Goal: Find specific page/section: Find specific page/section

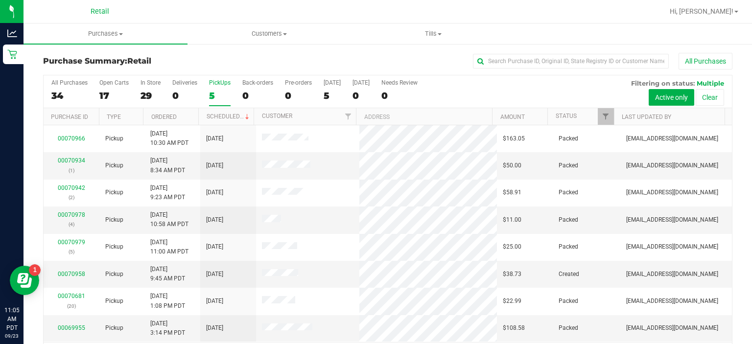
click at [219, 80] on div "PickUps" at bounding box center [220, 82] width 22 height 7
click at [0, 0] on input "PickUps 5" at bounding box center [0, 0] width 0 height 0
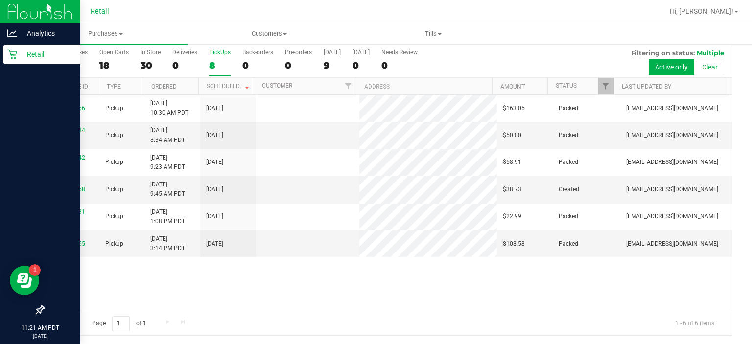
click at [3, 59] on div "Retail" at bounding box center [41, 55] width 77 height 20
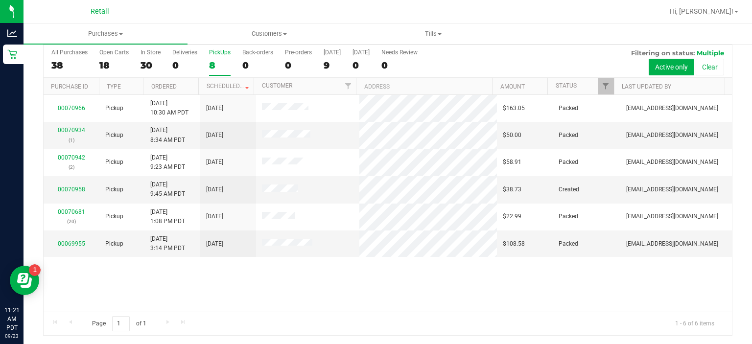
click at [213, 51] on div "PickUps" at bounding box center [220, 52] width 22 height 7
click at [0, 0] on input "PickUps 8" at bounding box center [0, 0] width 0 height 0
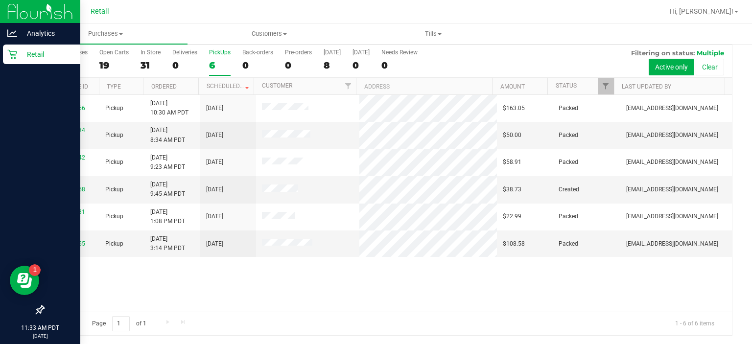
click at [6, 60] on div "Retail" at bounding box center [41, 55] width 77 height 20
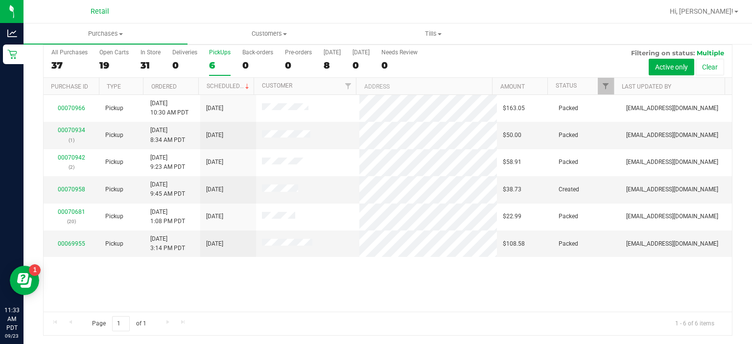
click at [220, 53] on div "PickUps" at bounding box center [220, 52] width 22 height 7
click at [0, 0] on input "PickUps 6" at bounding box center [0, 0] width 0 height 0
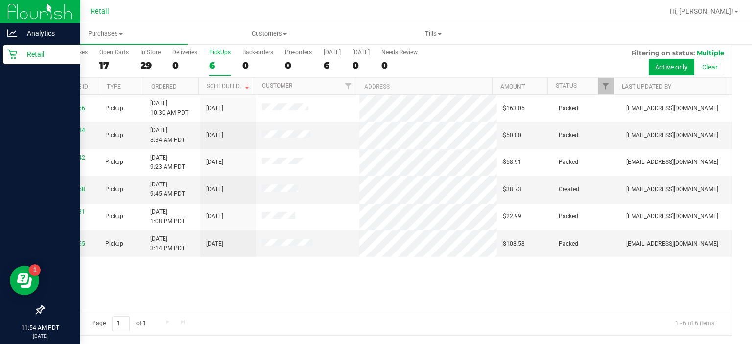
click at [1, 54] on link "Retail" at bounding box center [40, 55] width 80 height 21
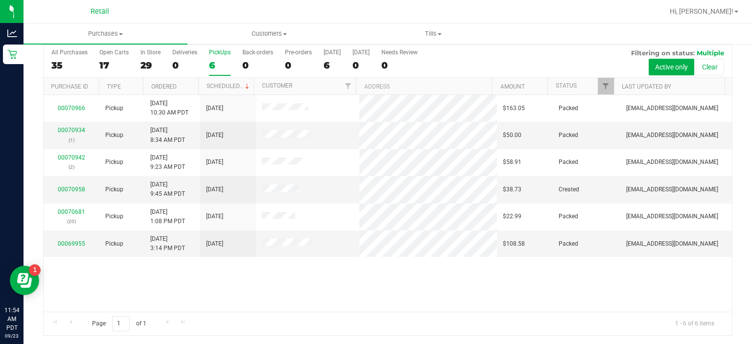
click at [222, 49] on div "PickUps" at bounding box center [220, 52] width 22 height 7
click at [0, 0] on input "PickUps 6" at bounding box center [0, 0] width 0 height 0
click at [269, 29] on span "Customers" at bounding box center [269, 33] width 163 height 9
click at [227, 57] on span "All customers" at bounding box center [222, 59] width 70 height 8
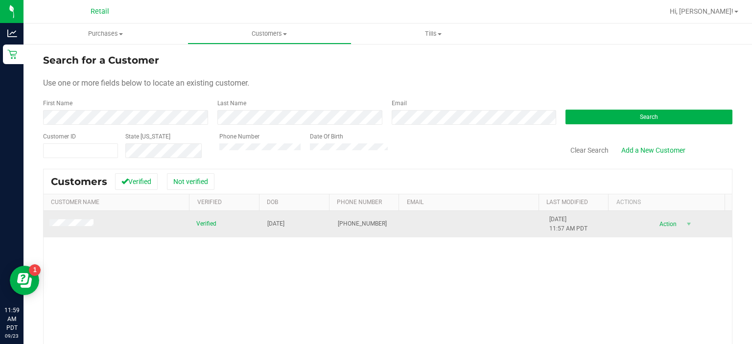
click at [137, 223] on td at bounding box center [117, 224] width 147 height 26
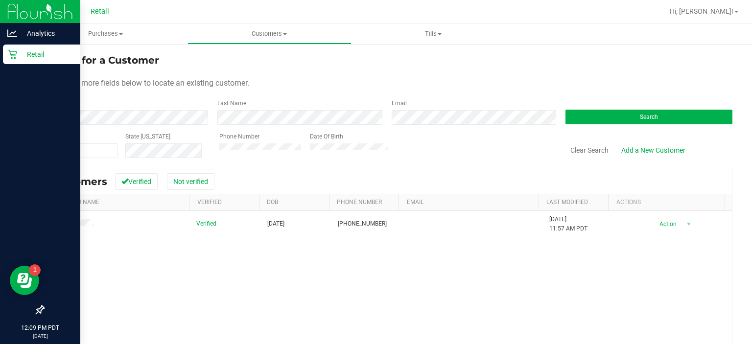
click at [7, 54] on icon at bounding box center [12, 54] width 10 height 10
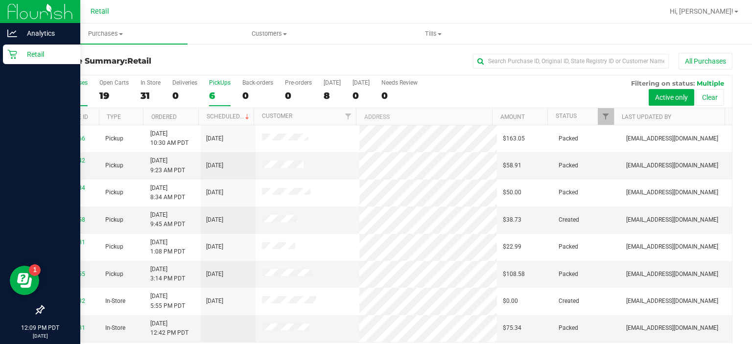
click at [215, 82] on div "PickUps" at bounding box center [220, 82] width 22 height 7
click at [0, 0] on input "PickUps 6" at bounding box center [0, 0] width 0 height 0
